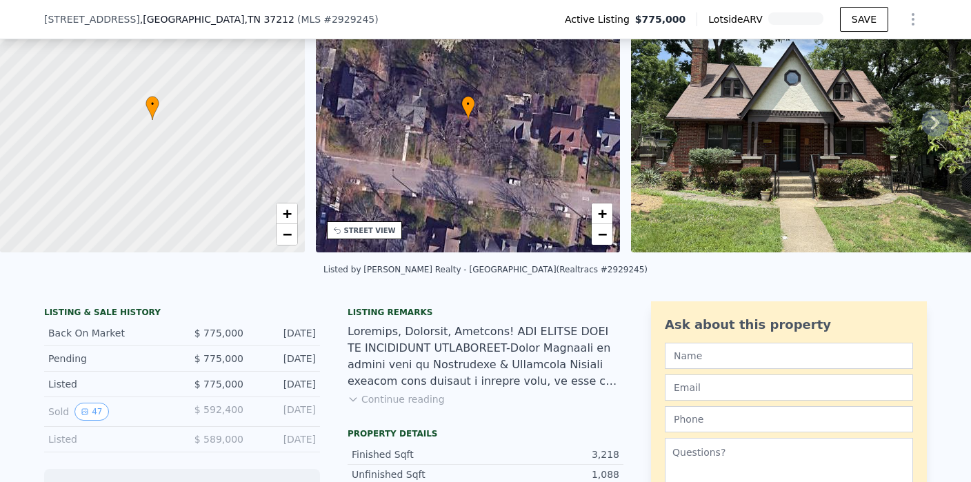
scroll to position [100, 0]
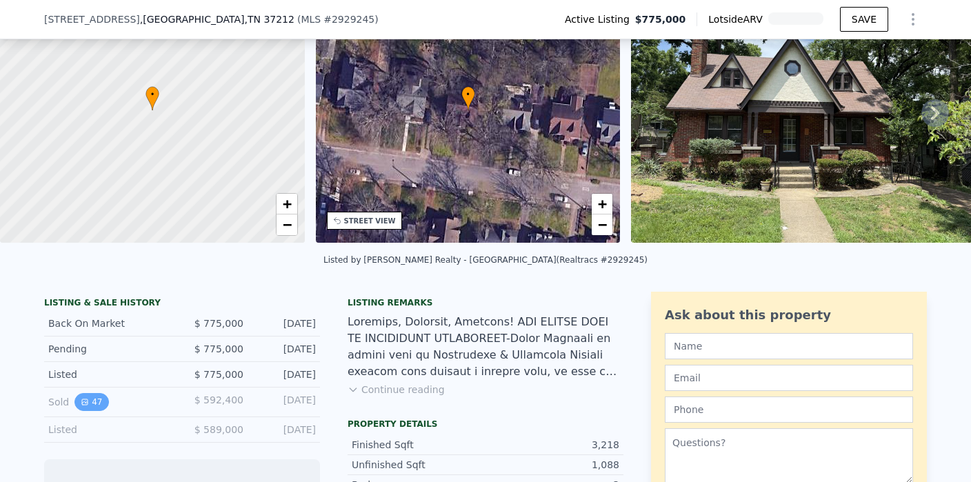
click at [79, 401] on button "47" at bounding box center [92, 402] width 34 height 18
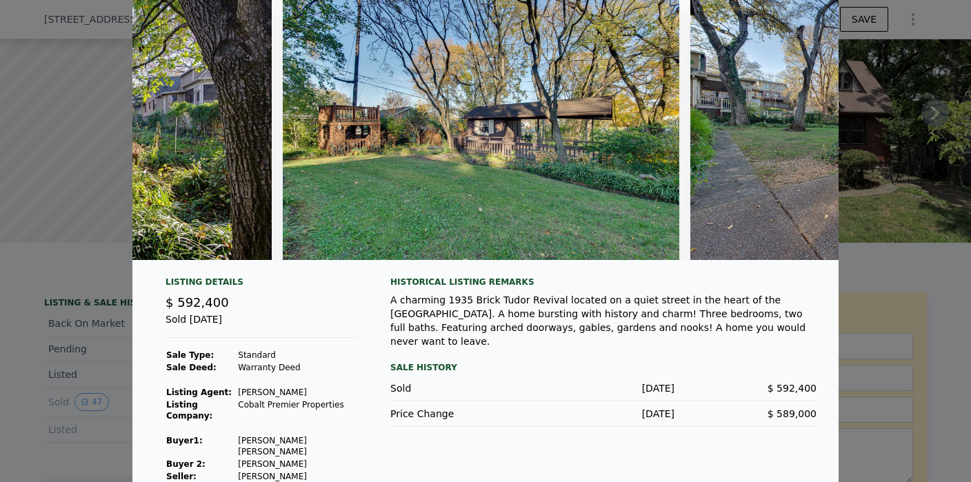
scroll to position [0, 0]
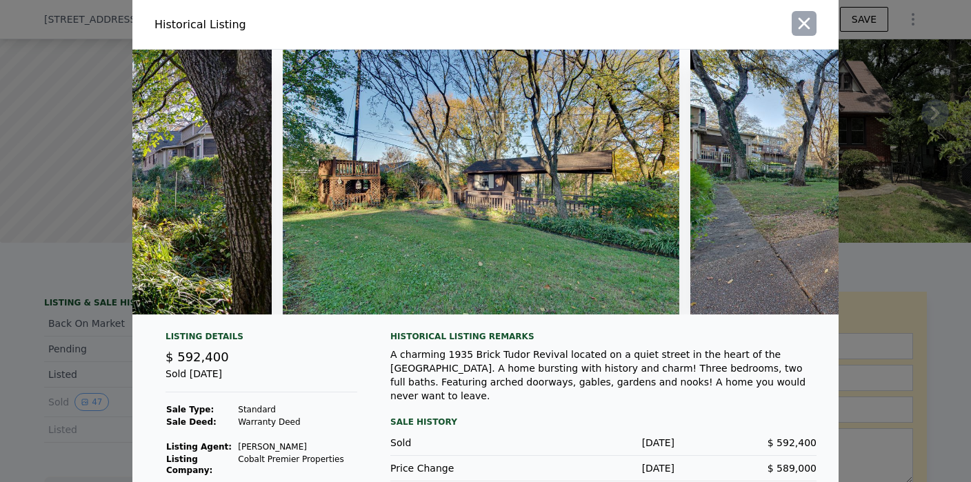
click at [804, 21] on icon "button" at bounding box center [804, 23] width 19 height 19
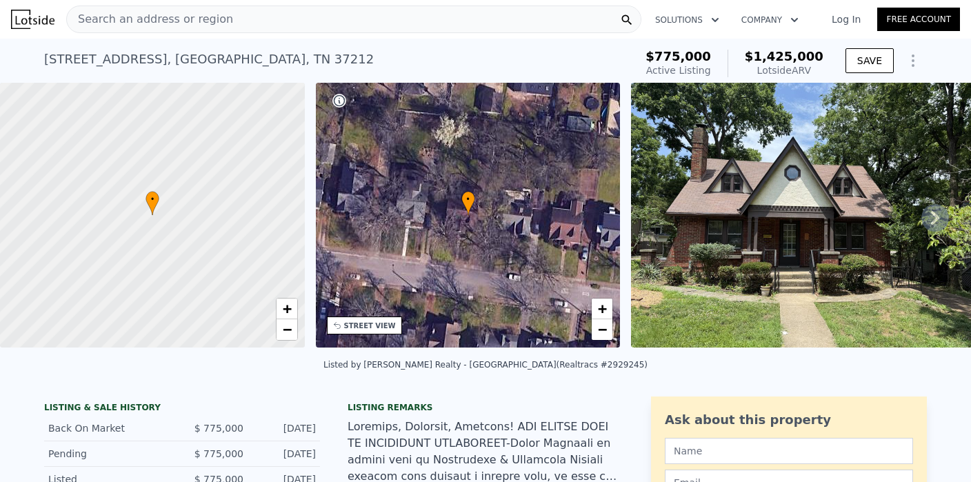
drag, startPoint x: 48, startPoint y: 61, endPoint x: 149, endPoint y: 61, distance: 101.4
click at [149, 61] on div "[STREET_ADDRESS]" at bounding box center [209, 59] width 330 height 19
drag, startPoint x: 43, startPoint y: 61, endPoint x: 147, endPoint y: 61, distance: 104.2
click at [147, 61] on div "2810 Belcourt Ave , Nashville , TN 37212 Active at $775k (~ARV $1.425m ) $775,0…" at bounding box center [485, 61] width 971 height 44
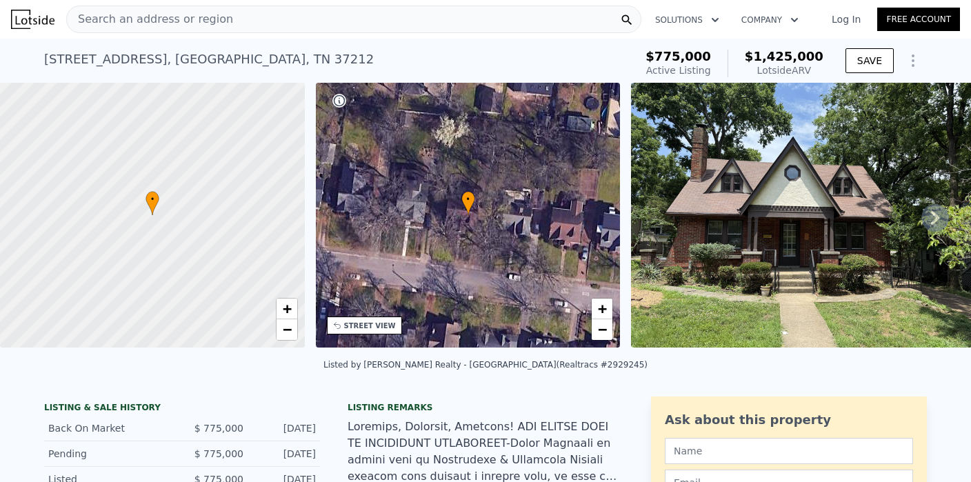
copy div "[STREET_ADDRESS]"
drag, startPoint x: 43, startPoint y: 60, endPoint x: 148, endPoint y: 59, distance: 104.2
click at [148, 59] on div "[STREET_ADDRESS]" at bounding box center [209, 59] width 330 height 19
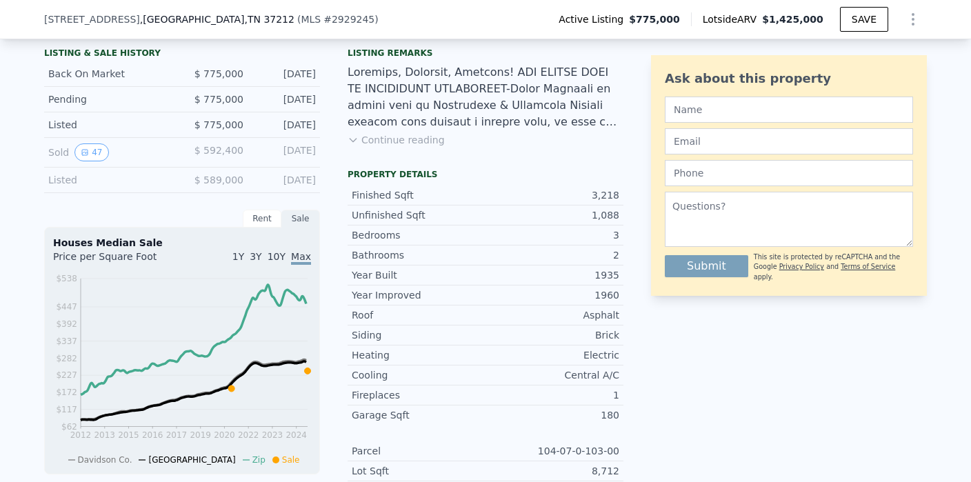
scroll to position [348, 0]
click at [79, 148] on button "47" at bounding box center [92, 154] width 34 height 18
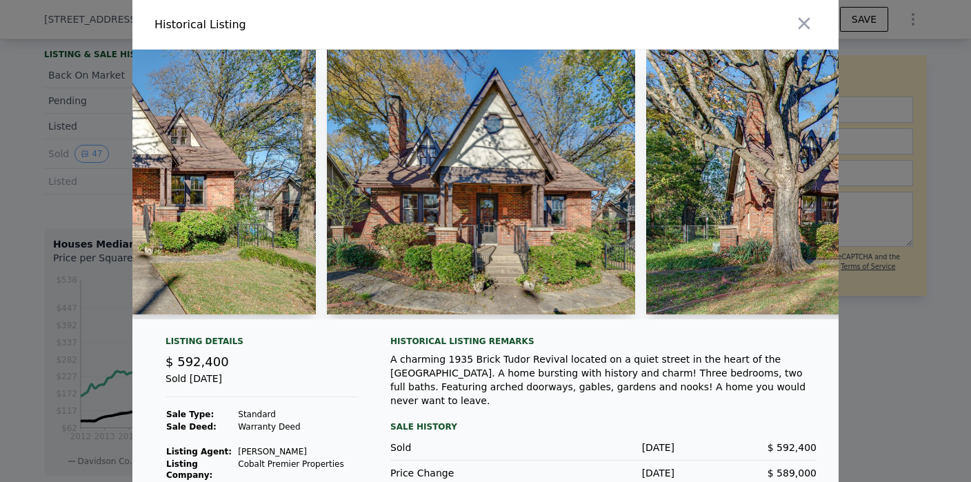
click at [475, 216] on img at bounding box center [481, 182] width 309 height 265
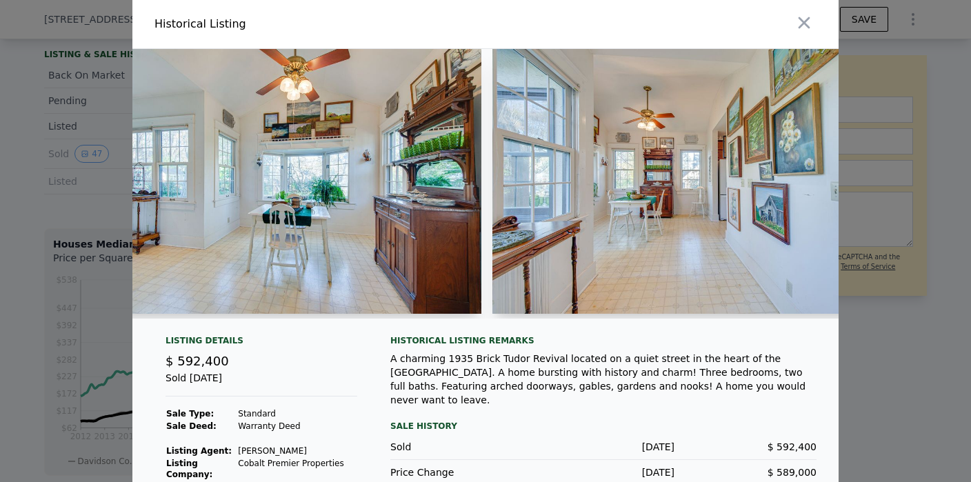
scroll to position [0, 6831]
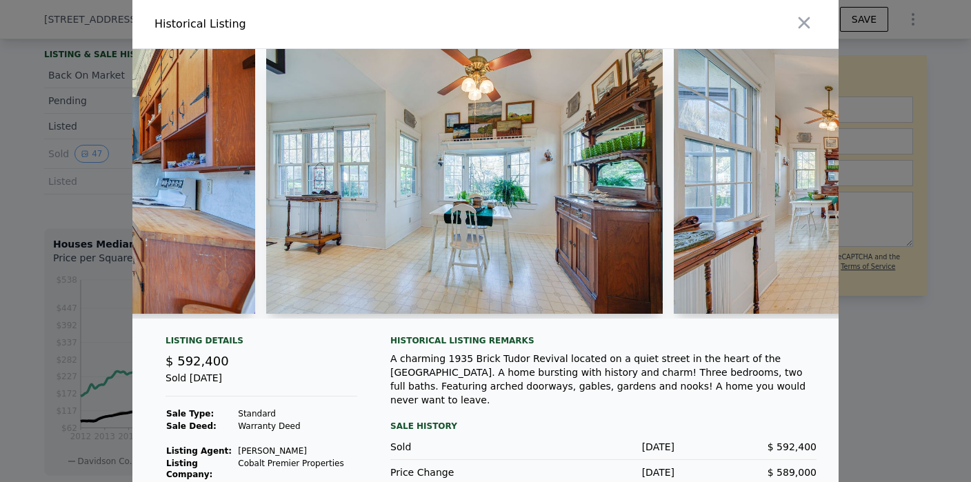
click at [488, 206] on img at bounding box center [464, 181] width 397 height 265
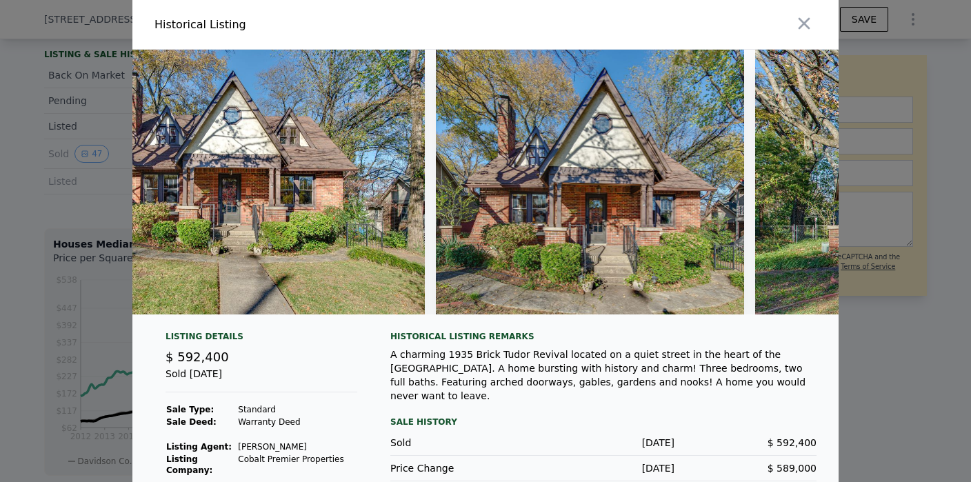
scroll to position [0, 0]
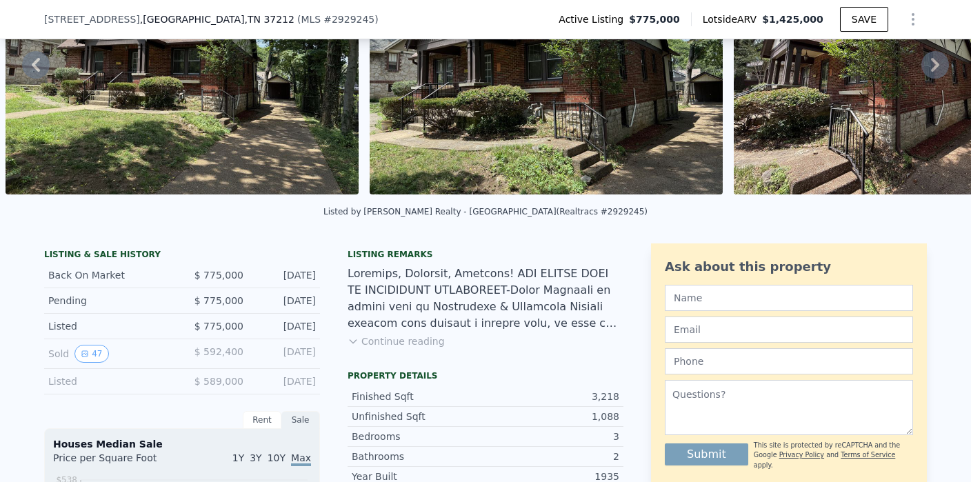
scroll to position [154, 0]
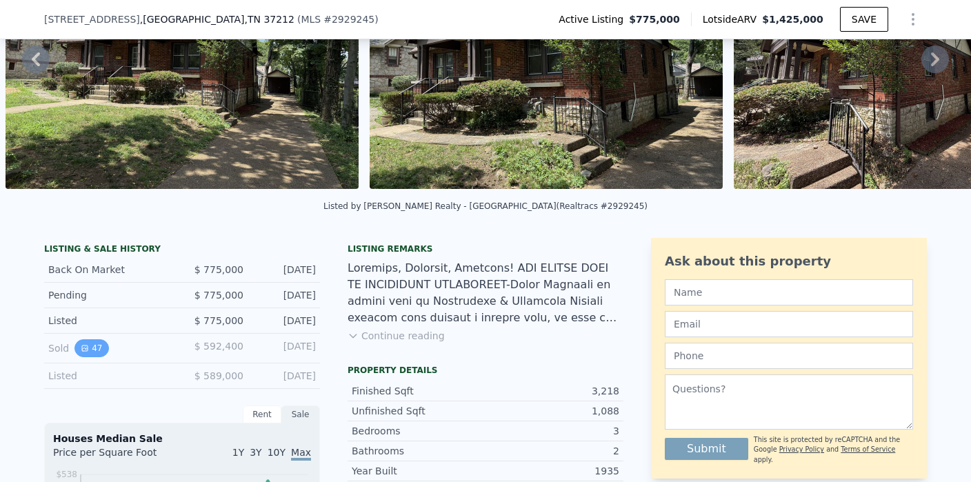
click at [96, 349] on button "47" at bounding box center [92, 348] width 34 height 18
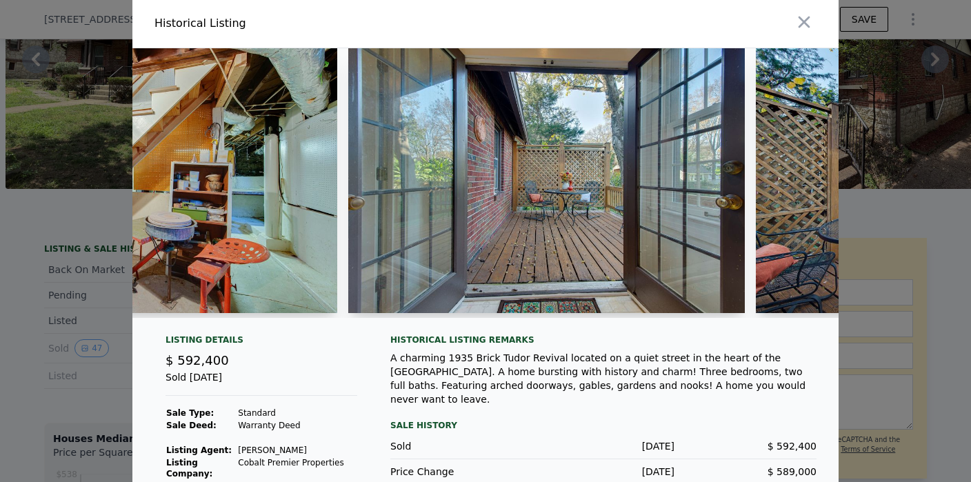
scroll to position [0, 14608]
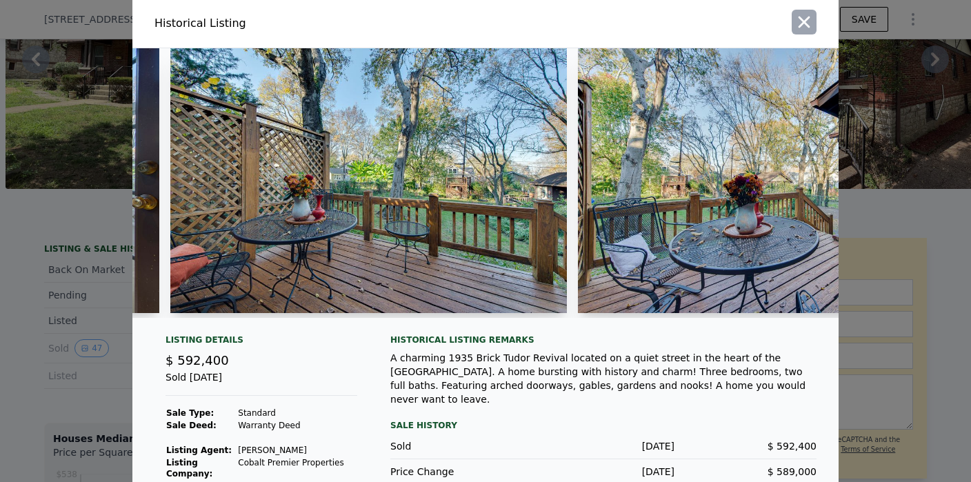
click at [809, 24] on icon "button" at bounding box center [804, 21] width 19 height 19
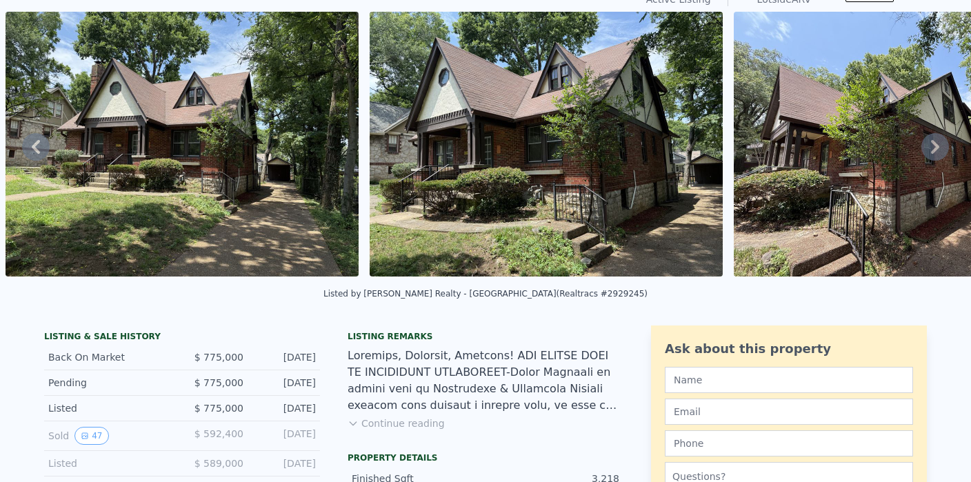
scroll to position [5, 0]
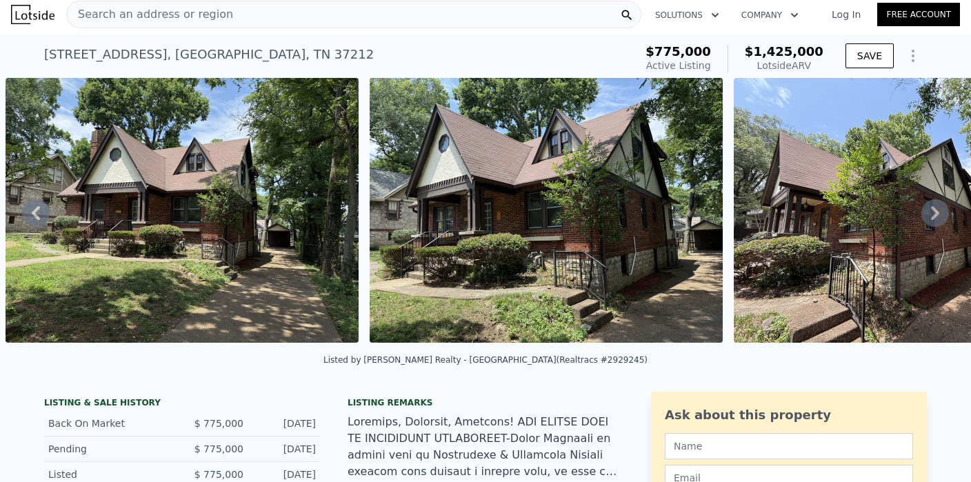
drag, startPoint x: 52, startPoint y: 55, endPoint x: 148, endPoint y: 54, distance: 95.9
click at [148, 54] on div "[STREET_ADDRESS]" at bounding box center [209, 54] width 330 height 19
copy div "[STREET_ADDRESS]"
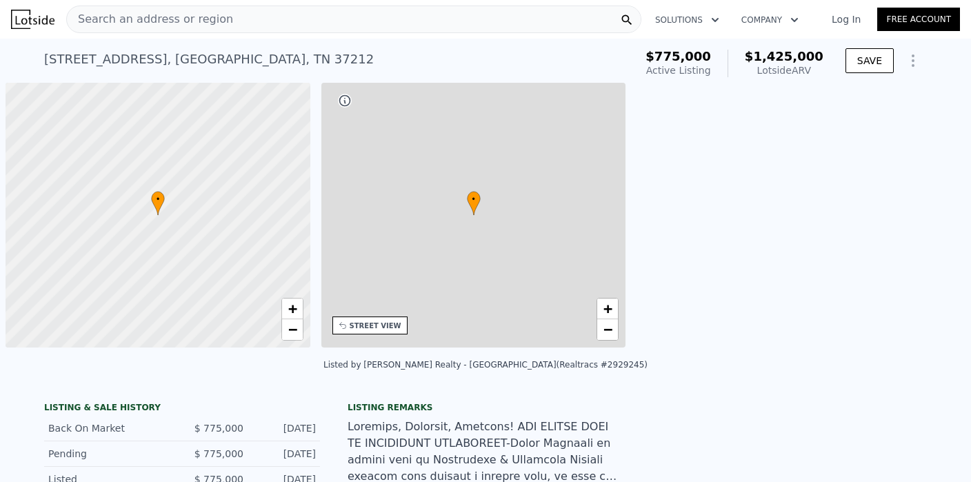
scroll to position [0, 6]
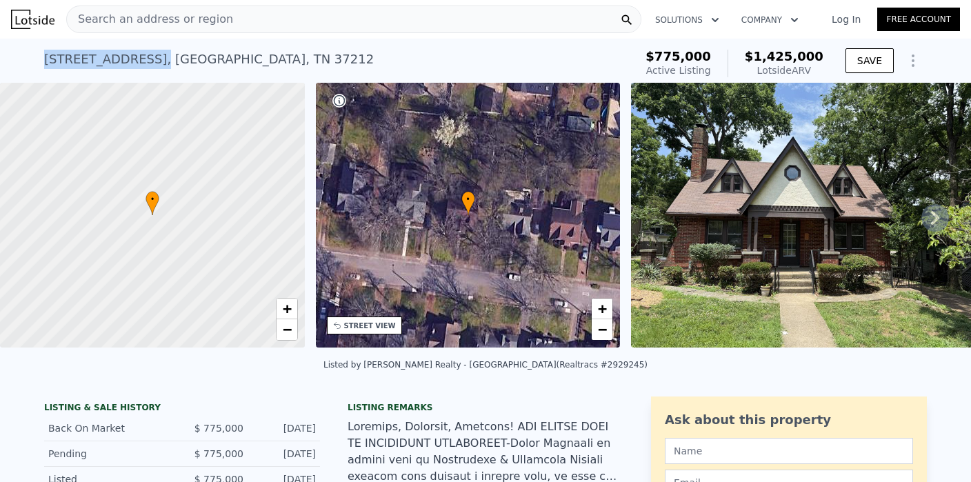
drag, startPoint x: 46, startPoint y: 57, endPoint x: 150, endPoint y: 55, distance: 104.2
click at [150, 55] on div "[STREET_ADDRESS]" at bounding box center [209, 59] width 330 height 19
copy div "2810 Belcourt Ave ,"
